Goal: Answer question/provide support

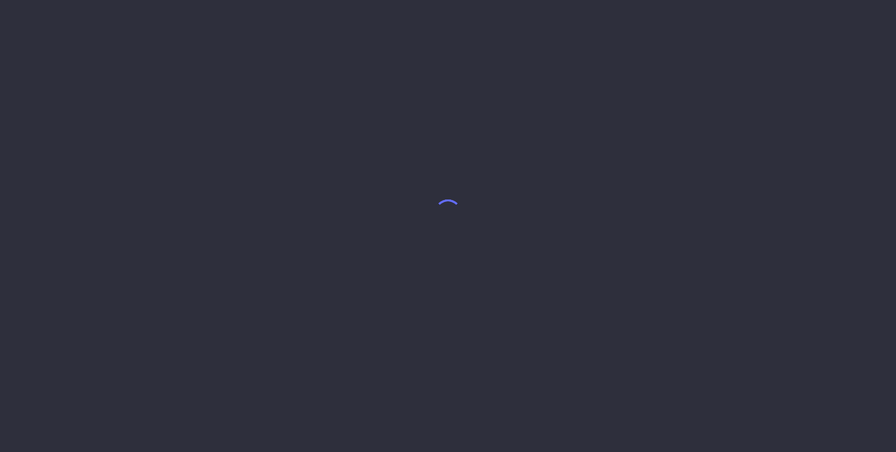
select select "4"
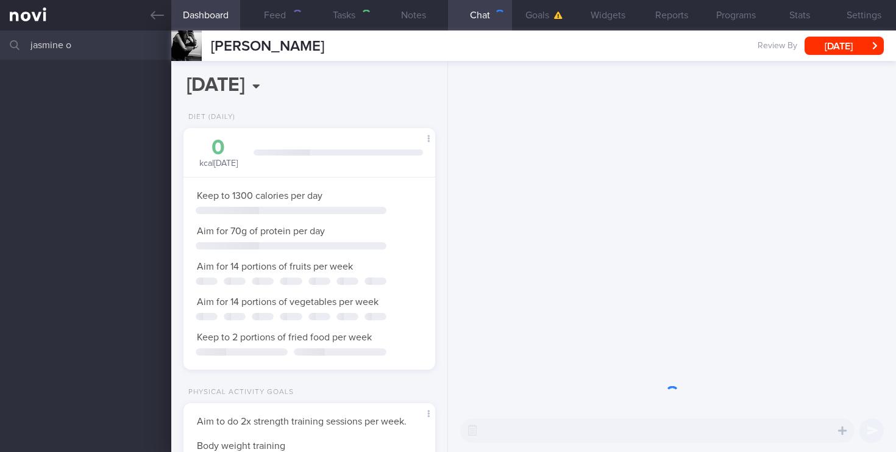
scroll to position [132, 230]
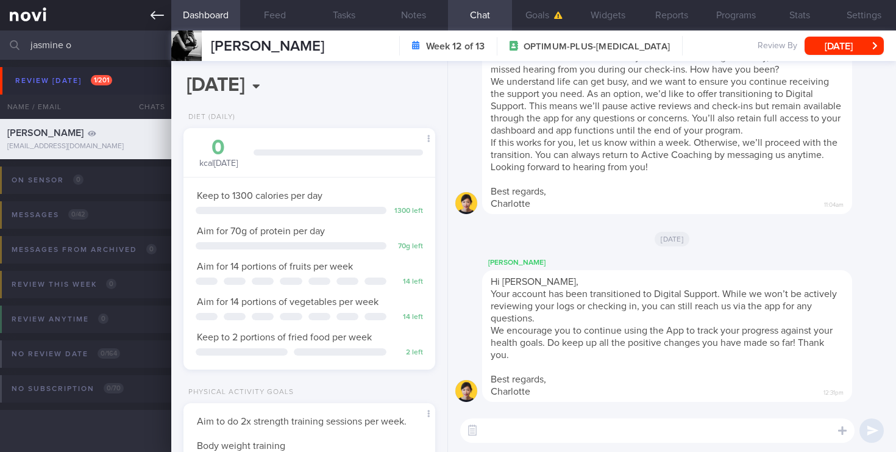
drag, startPoint x: 93, startPoint y: 49, endPoint x: 0, endPoint y: 23, distance: 96.3
click at [0, 23] on div "Patients New Users Coaches jasmine o Assigned patients Assigned patients All ac…" at bounding box center [448, 226] width 896 height 452
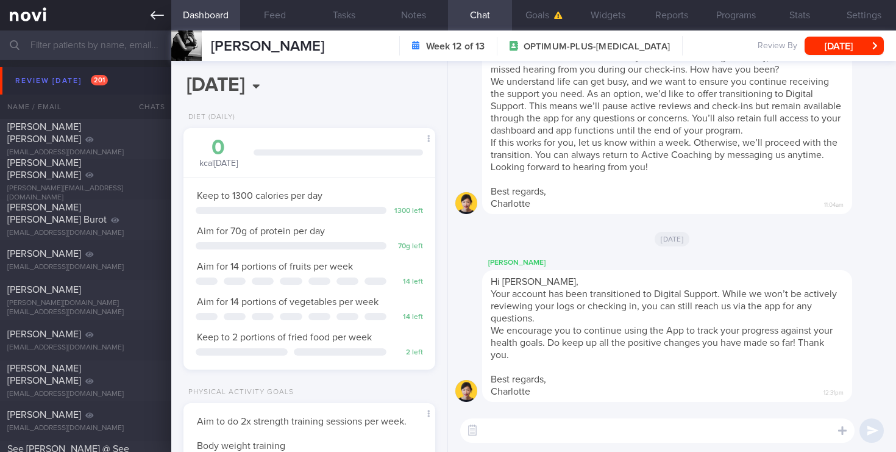
click at [52, 17] on link at bounding box center [85, 15] width 171 height 30
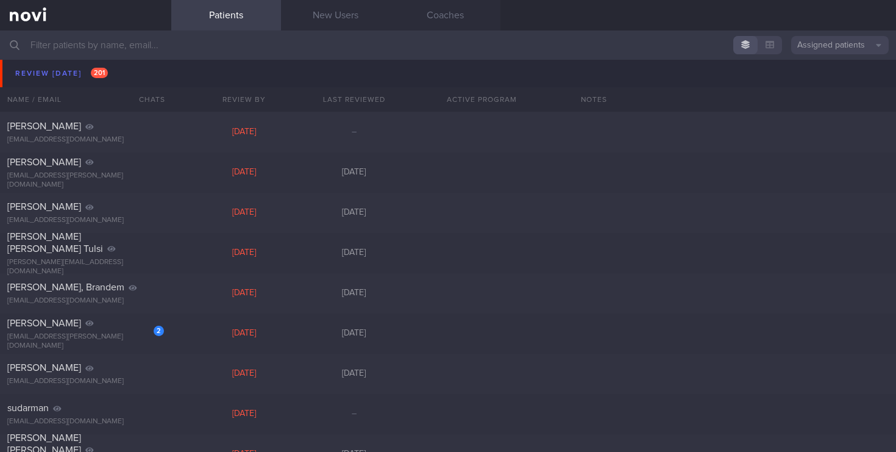
scroll to position [505, 0]
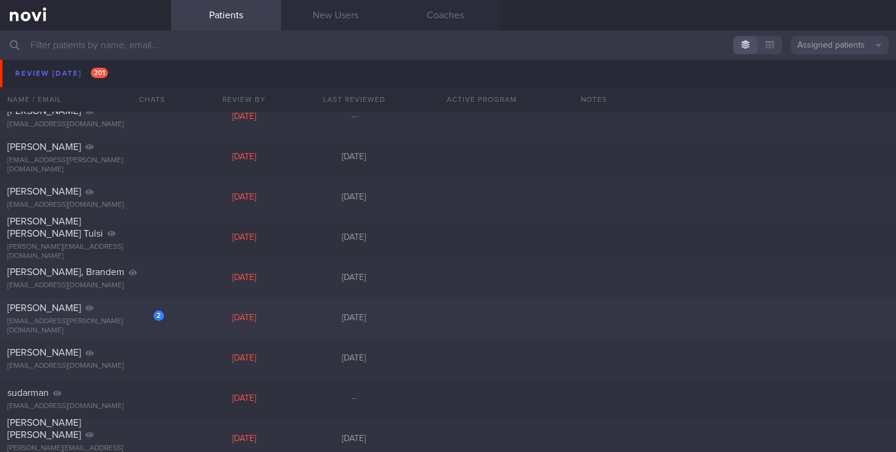
click at [133, 330] on div "2 [PERSON_NAME] [EMAIL_ADDRESS][PERSON_NAME][DOMAIN_NAME] [DATE] [DATE]" at bounding box center [448, 318] width 896 height 40
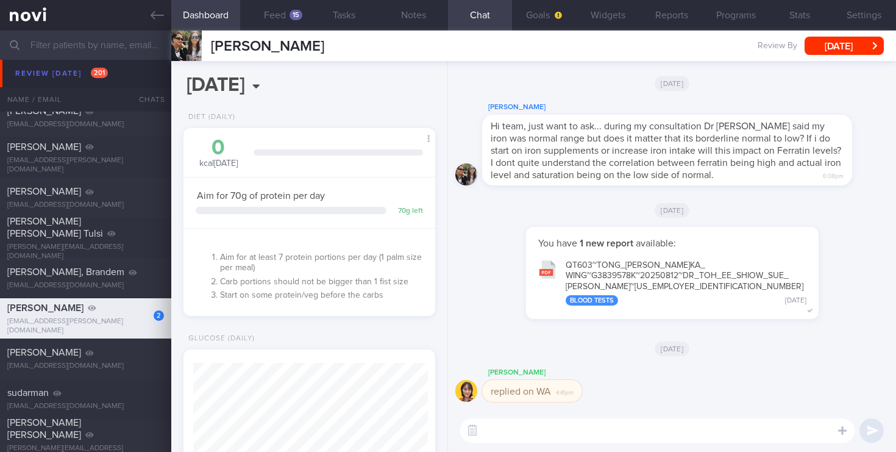
scroll to position [117, 235]
click at [510, 430] on textarea at bounding box center [657, 430] width 394 height 24
paste textarea "Elevated ferritin levels are a very common lab finding, and while it's tempting…"
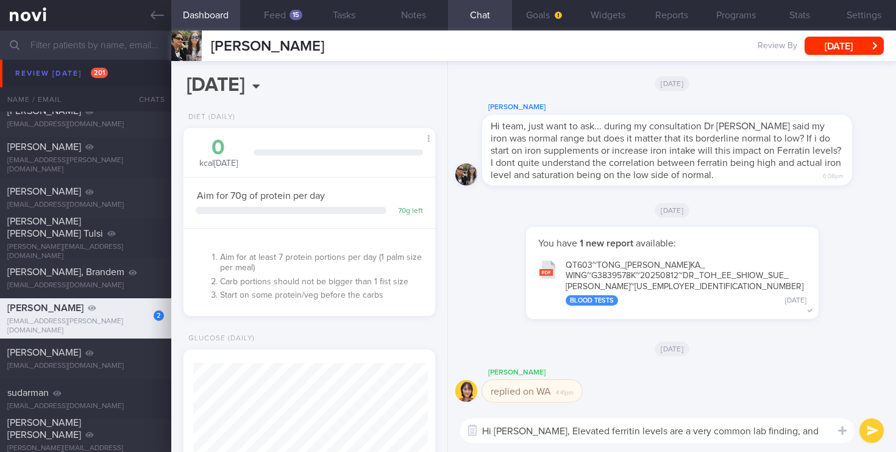
scroll to position [0, 0]
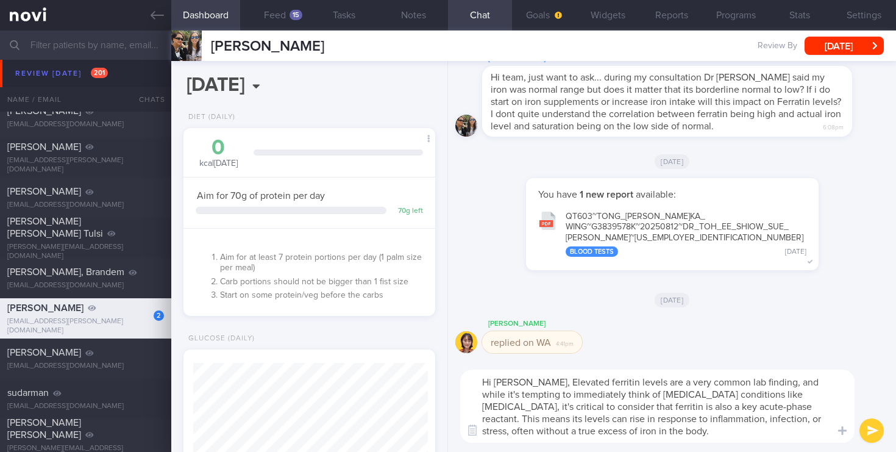
click at [535, 381] on textarea "Hi [PERSON_NAME], Elevated ferritin levels are a very common lab finding, and w…" at bounding box center [657, 405] width 394 height 73
click at [821, 395] on textarea "Hi [PERSON_NAME], elevated ferritin levels are a very common lab finding, and w…" at bounding box center [657, 405] width 394 height 73
click at [740, 396] on textarea "Hi [PERSON_NAME], elevated ferritin levels are a very common lab finding, and w…" at bounding box center [657, 405] width 394 height 73
drag, startPoint x: 772, startPoint y: 406, endPoint x: 663, endPoint y: 407, distance: 109.7
click at [663, 407] on textarea "Hi [PERSON_NAME], elevated ferritin levels are a very common lab finding, and w…" at bounding box center [657, 405] width 394 height 73
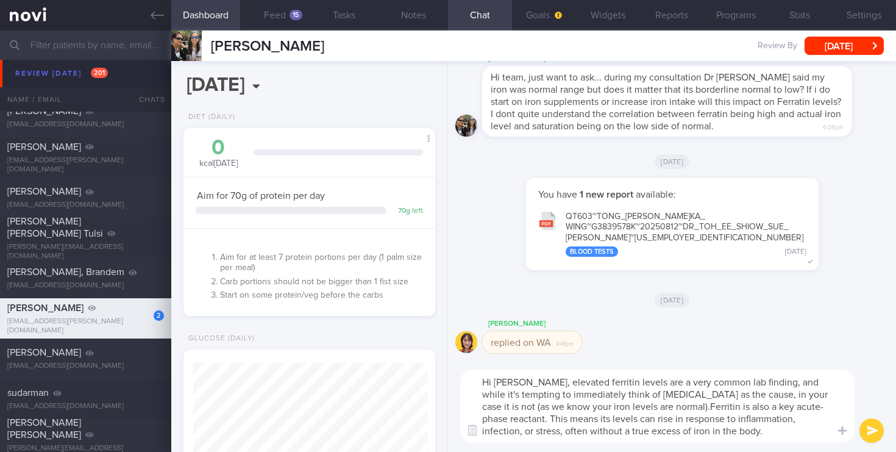
click at [654, 407] on textarea "Hi [PERSON_NAME], elevated ferritin levels are a very common lab finding, and w…" at bounding box center [657, 405] width 394 height 73
click at [656, 407] on textarea "Hi [PERSON_NAME], elevated ferritin levels are a very common lab finding, and w…" at bounding box center [657, 405] width 394 height 73
click at [745, 429] on textarea "Hi [PERSON_NAME], elevated ferritin levels are a very common lab finding, and w…" at bounding box center [657, 405] width 394 height 73
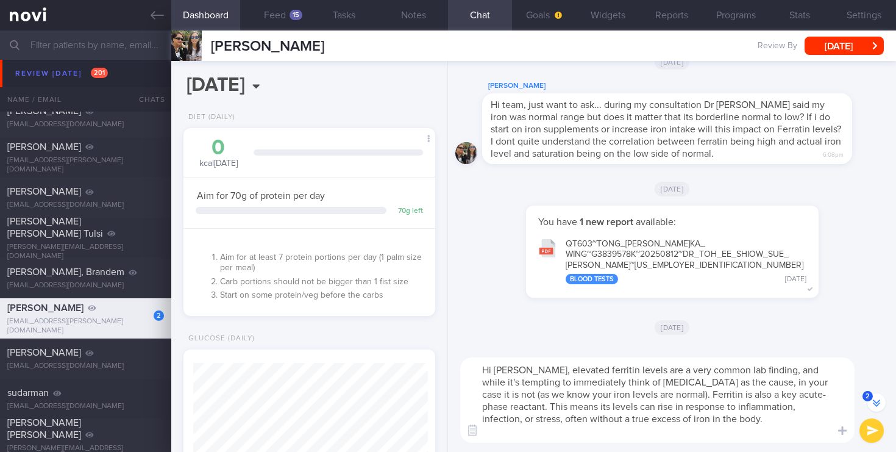
scroll to position [-15, 0]
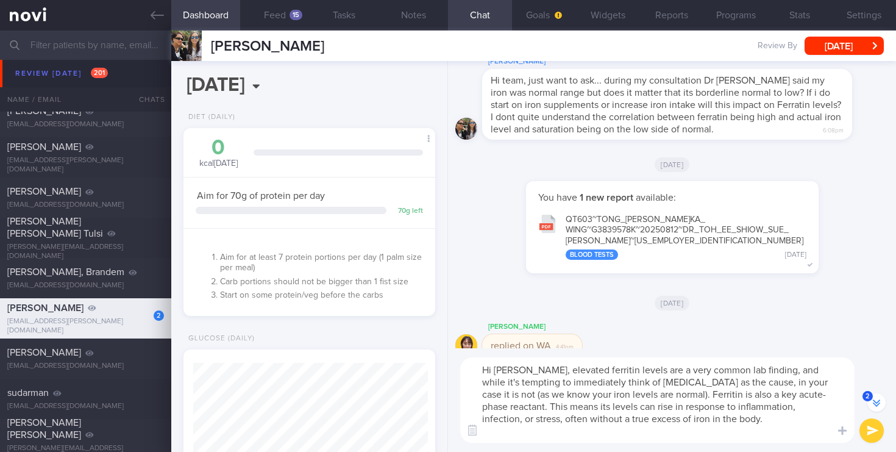
click at [875, 402] on button "2" at bounding box center [877, 402] width 18 height 18
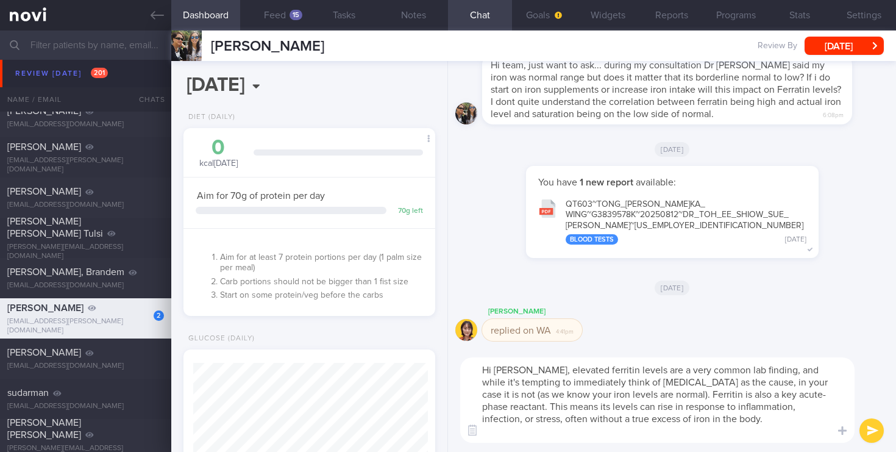
click at [742, 419] on textarea "Hi [PERSON_NAME], elevated ferritin levels are a very common lab finding, and w…" at bounding box center [657, 399] width 394 height 85
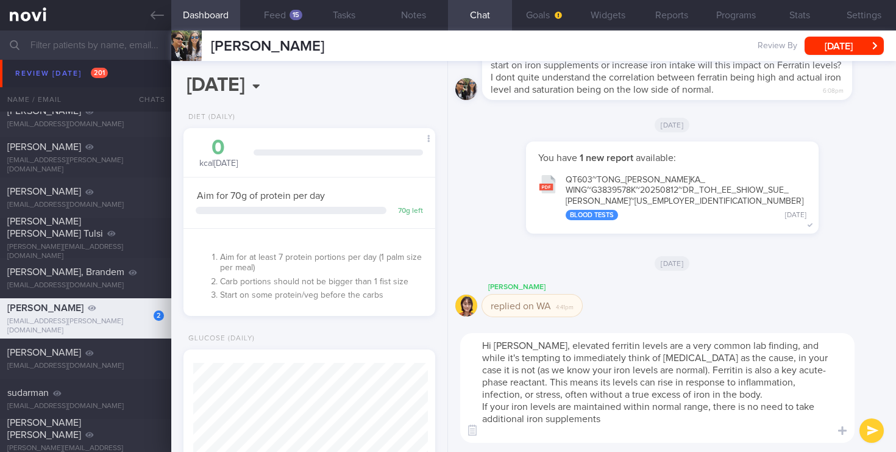
type textarea "Hi [PERSON_NAME], elevated ferritin levels are a very common lab finding, and w…"
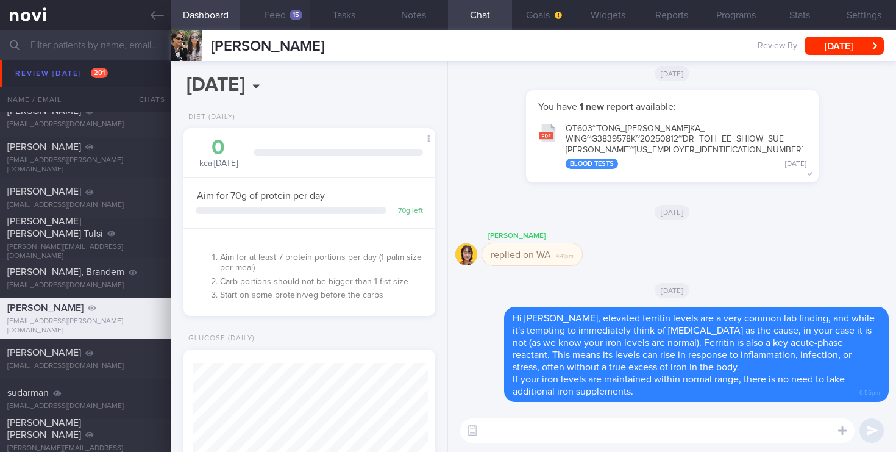
click at [282, 24] on button "Feed 15" at bounding box center [275, 15] width 70 height 30
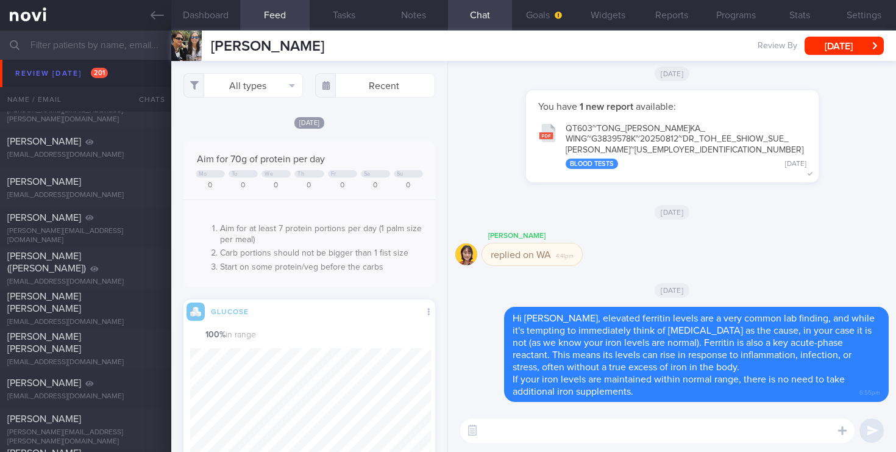
scroll to position [2799, 0]
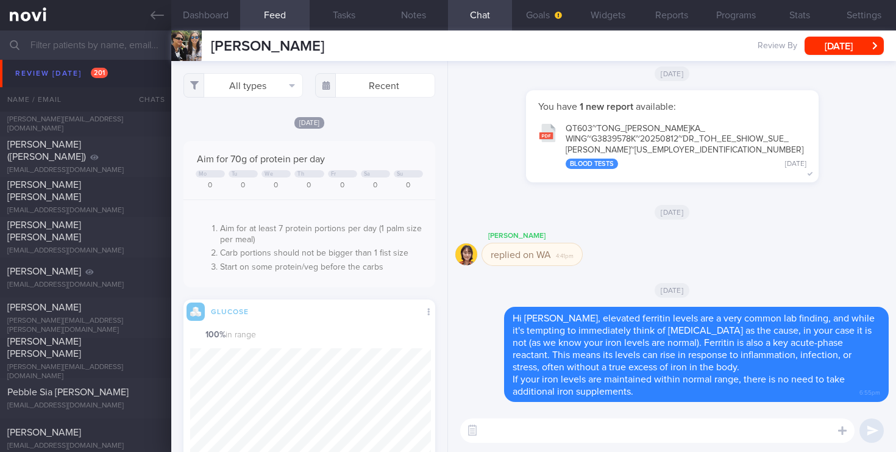
click at [101, 43] on input "text" at bounding box center [448, 44] width 896 height 29
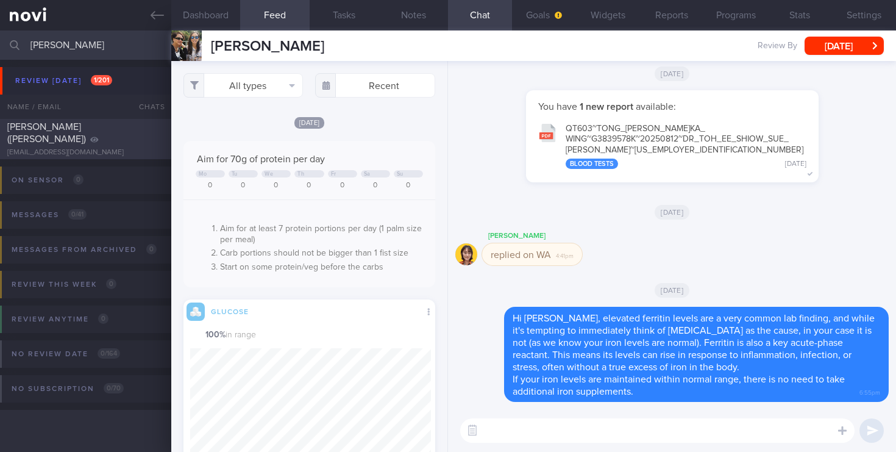
type input "[PERSON_NAME]"
click at [105, 148] on div "[EMAIL_ADDRESS][DOMAIN_NAME]" at bounding box center [85, 152] width 157 height 9
type input "2023"
select select "5"
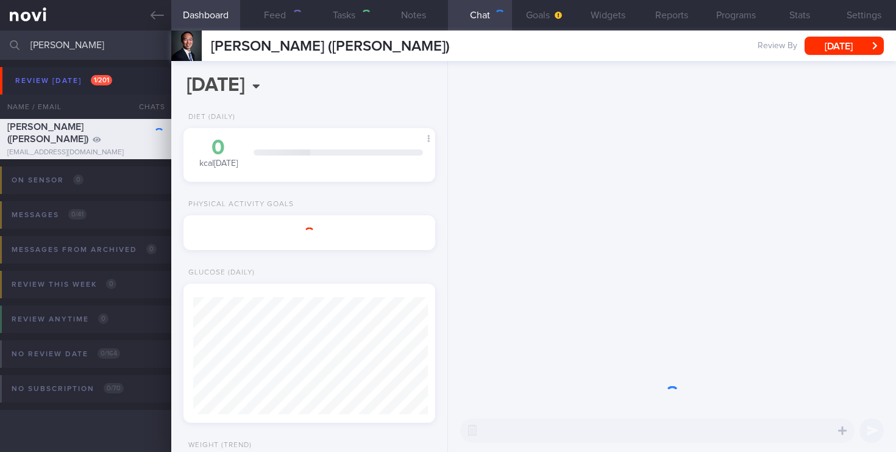
type input "2025"
select select "7"
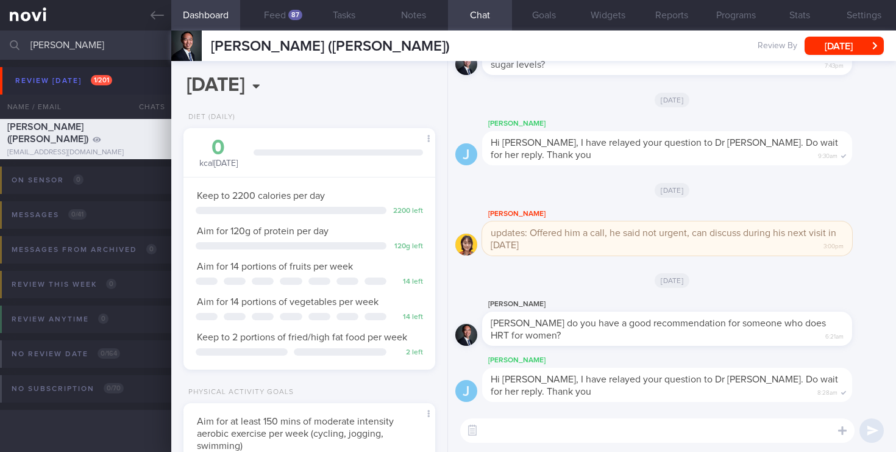
scroll to position [117, 235]
click at [290, 16] on div "87" at bounding box center [295, 15] width 14 height 10
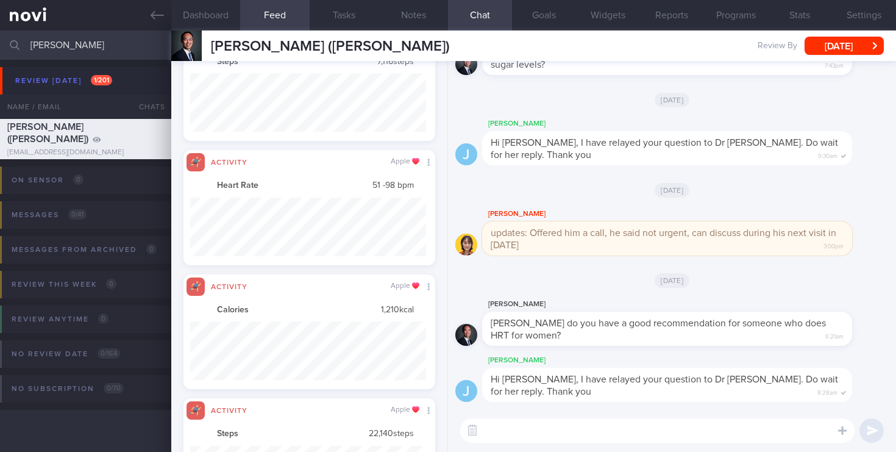
scroll to position [928, 0]
